Goal: Navigation & Orientation: Find specific page/section

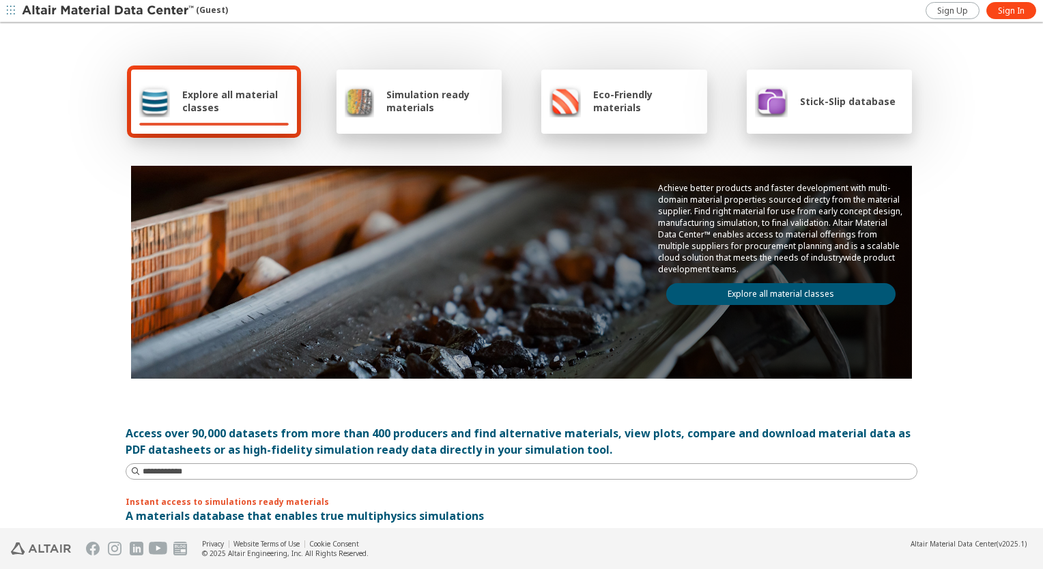
click at [8, 9] on icon "button" at bounding box center [11, 10] width 8 height 8
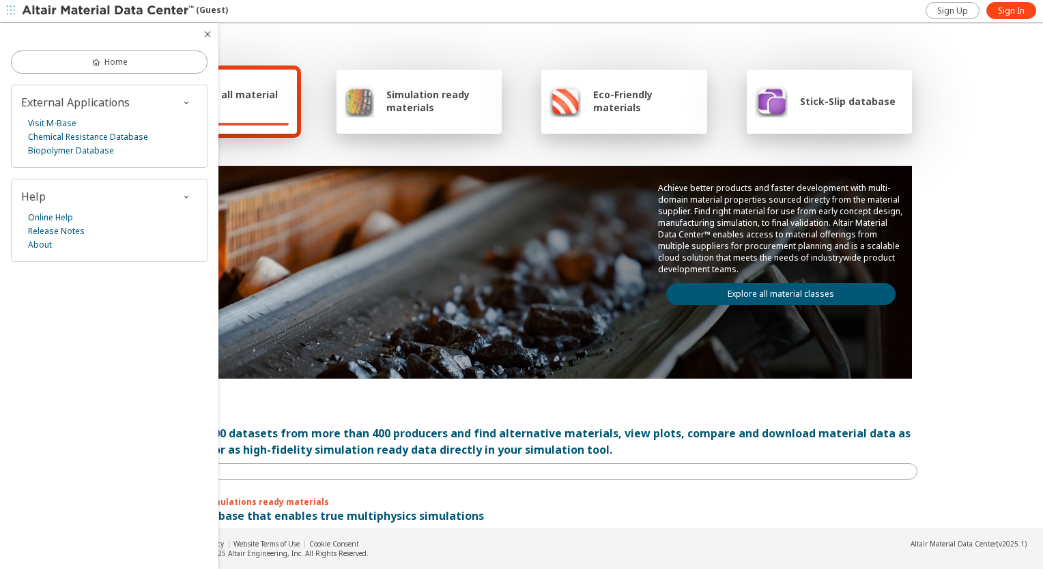
click at [565, 50] on div "Explore all material classes Simulation ready materials Eco-Friendly materials …" at bounding box center [522, 222] width 792 height 396
click at [511, 154] on div "Explore all material classes Simulation ready materials Eco-Friendly materials …" at bounding box center [522, 222] width 792 height 396
click at [205, 33] on icon "button" at bounding box center [207, 34] width 11 height 11
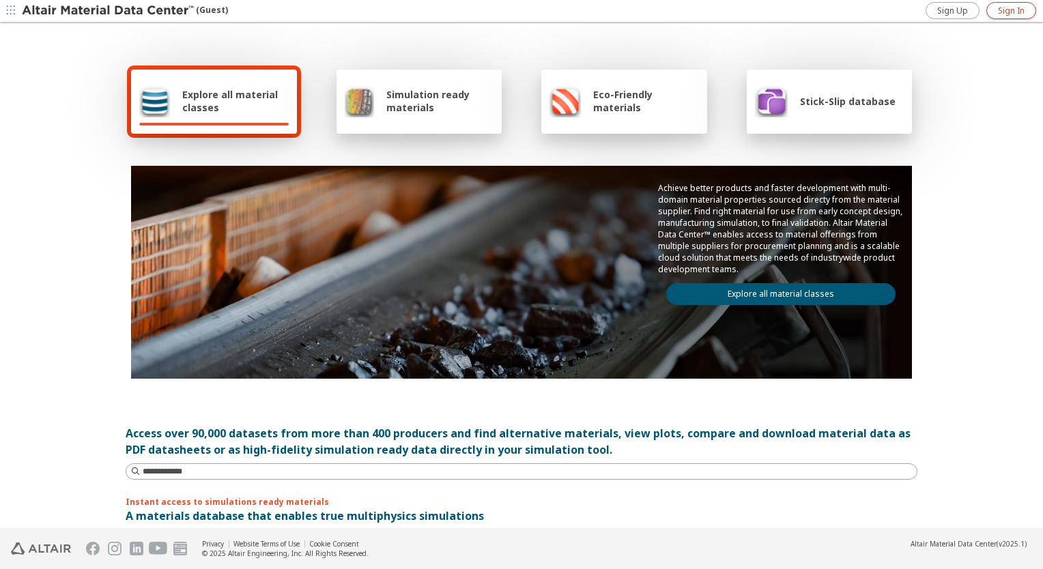
click at [1005, 12] on span "Sign In" at bounding box center [1011, 10] width 27 height 11
click at [1026, 15] on icon "button" at bounding box center [1030, 10] width 11 height 11
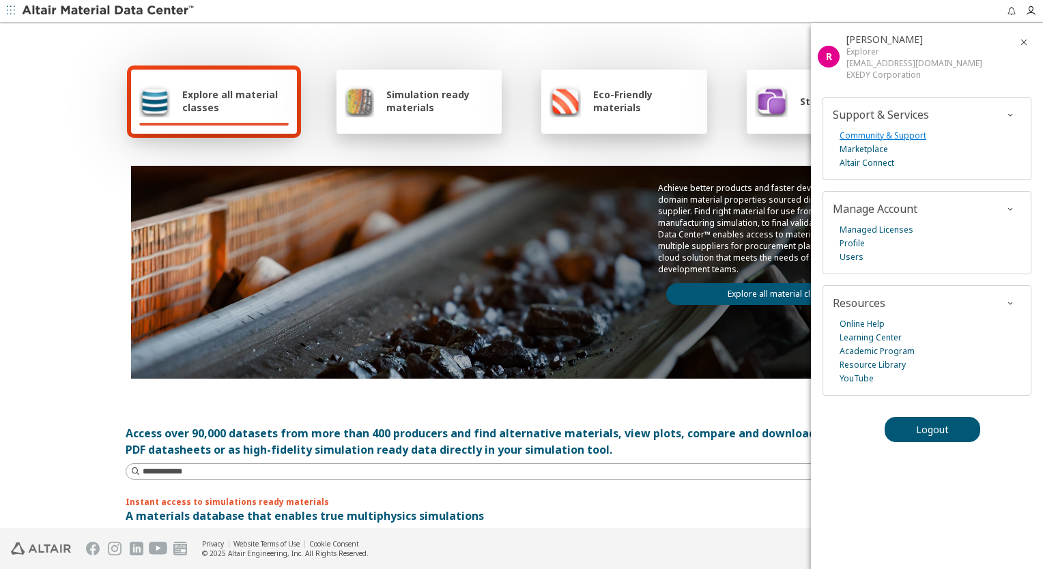
click at [881, 136] on link "Community & Support" at bounding box center [882, 136] width 87 height 14
click at [876, 164] on link "Altair Connect" at bounding box center [866, 163] width 55 height 14
click at [904, 231] on link "Managed Licenses" at bounding box center [876, 230] width 74 height 14
click at [860, 242] on link "Profile" at bounding box center [851, 244] width 25 height 14
click at [1033, 7] on icon "button" at bounding box center [1030, 10] width 11 height 11
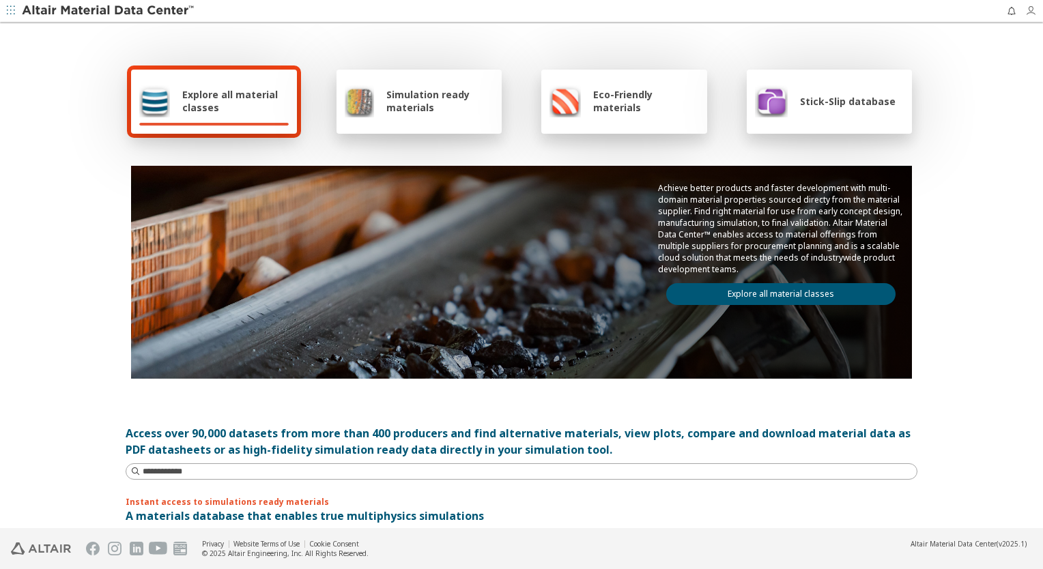
click at [1033, 7] on icon "button" at bounding box center [1030, 10] width 11 height 11
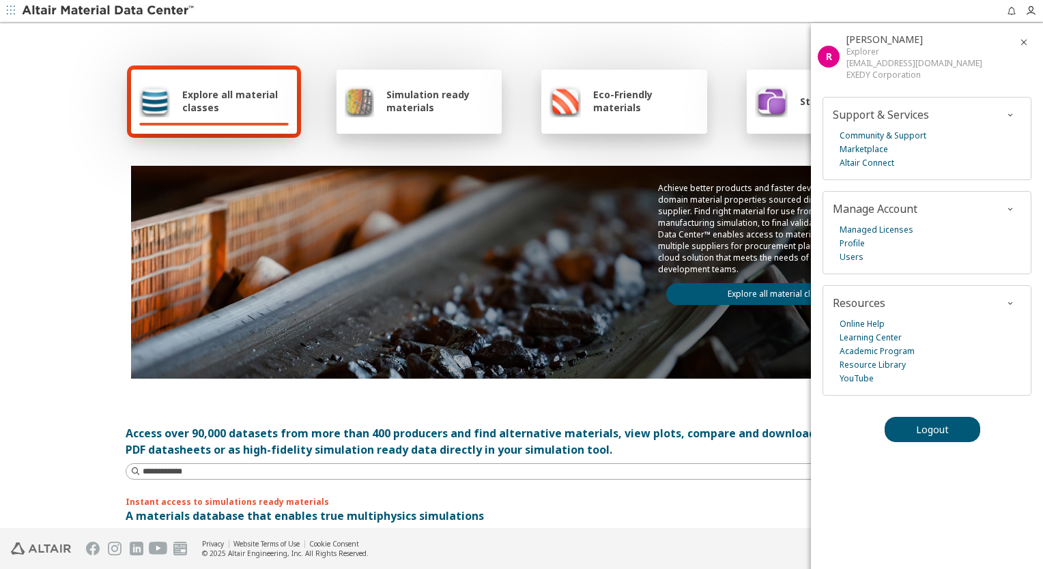
drag, startPoint x: 833, startPoint y: 61, endPoint x: 958, endPoint y: 26, distance: 129.2
click at [835, 59] on div "R" at bounding box center [829, 57] width 22 height 22
click at [923, 34] on span "[PERSON_NAME]" at bounding box center [884, 39] width 76 height 13
click at [1029, 16] on span "button" at bounding box center [1034, 11] width 18 height 22
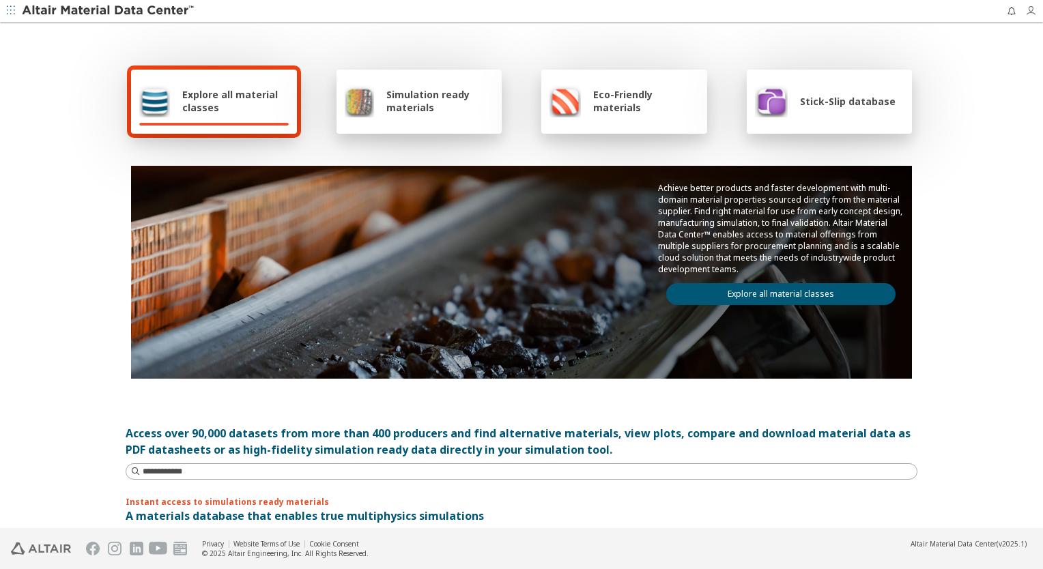
click at [1029, 16] on span "button" at bounding box center [1034, 11] width 18 height 22
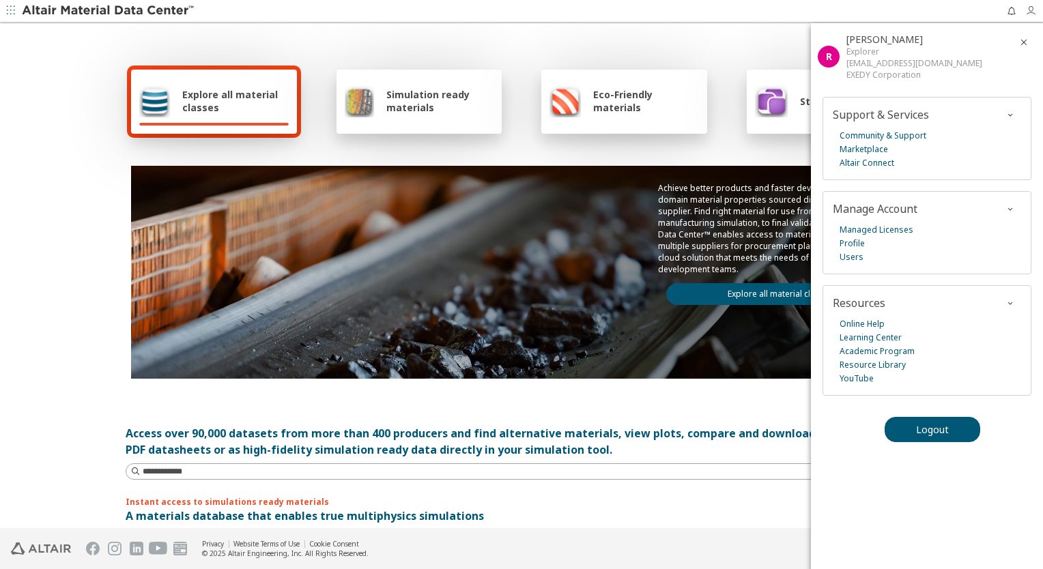
click at [1029, 16] on span "button" at bounding box center [1034, 11] width 18 height 22
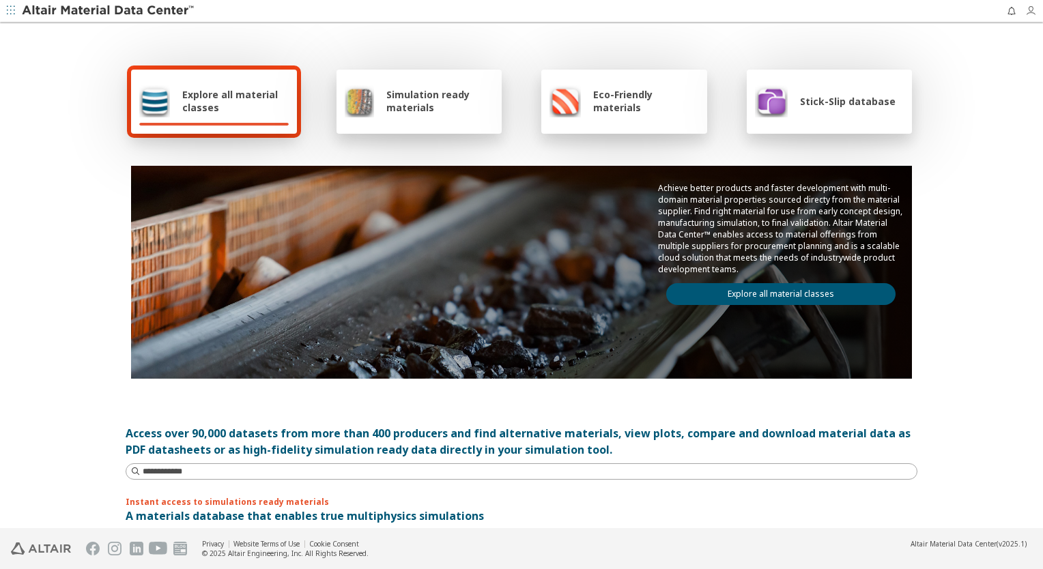
click at [1025, 13] on div at bounding box center [1030, 11] width 26 height 22
click at [1025, 13] on icon "button" at bounding box center [1030, 10] width 11 height 11
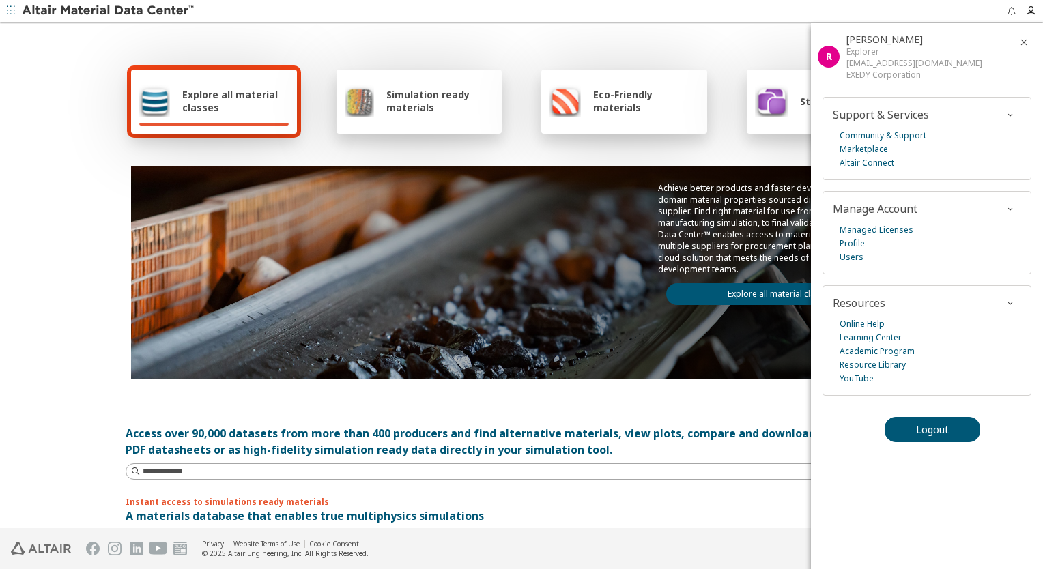
click at [1008, 113] on icon "button" at bounding box center [1010, 114] width 11 height 11
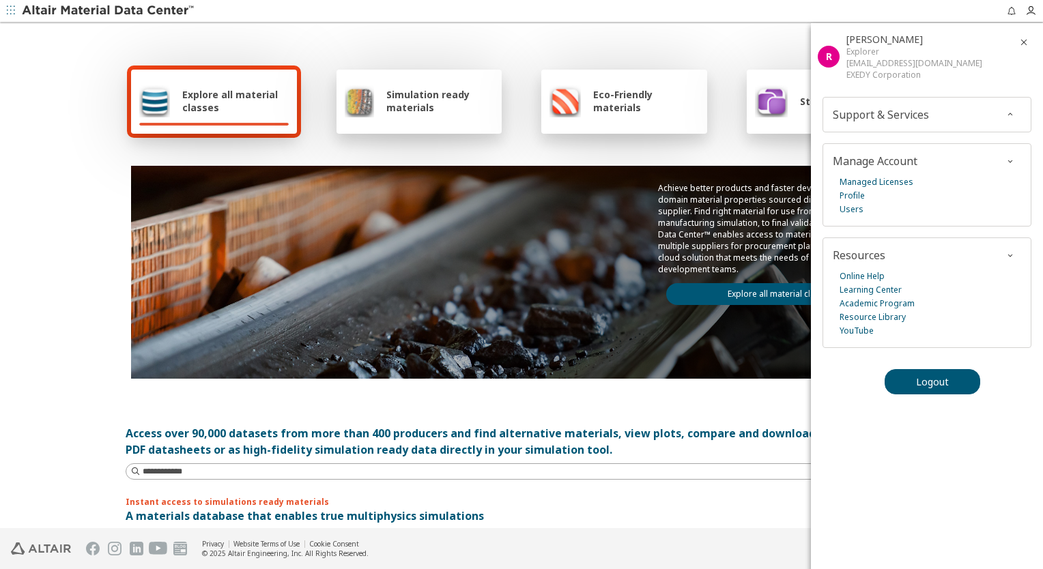
click at [1013, 112] on icon "button" at bounding box center [1010, 114] width 11 height 11
